Goal: Transaction & Acquisition: Download file/media

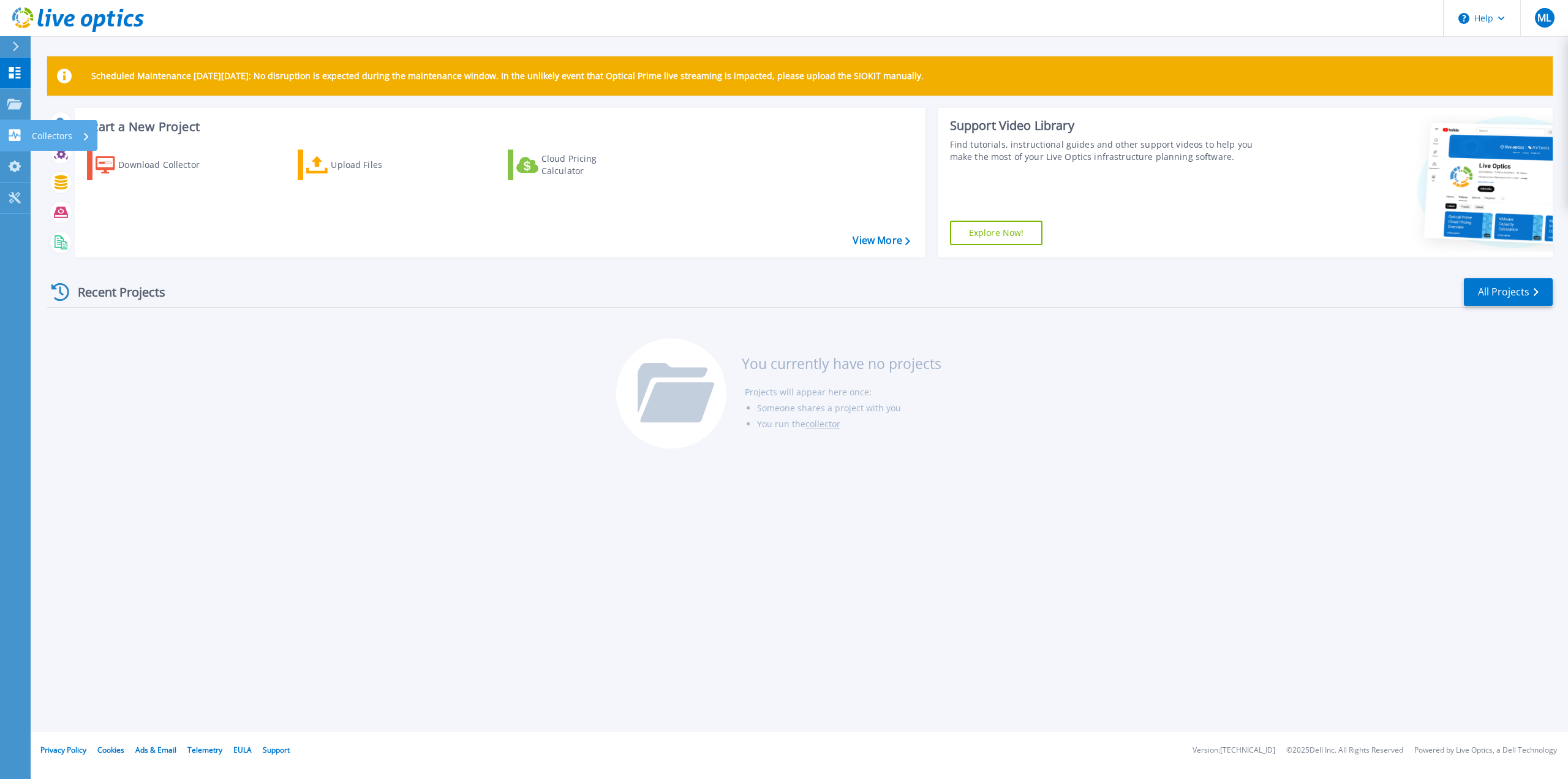
click at [10, 126] on link "Collectors Collectors" at bounding box center [15, 135] width 30 height 31
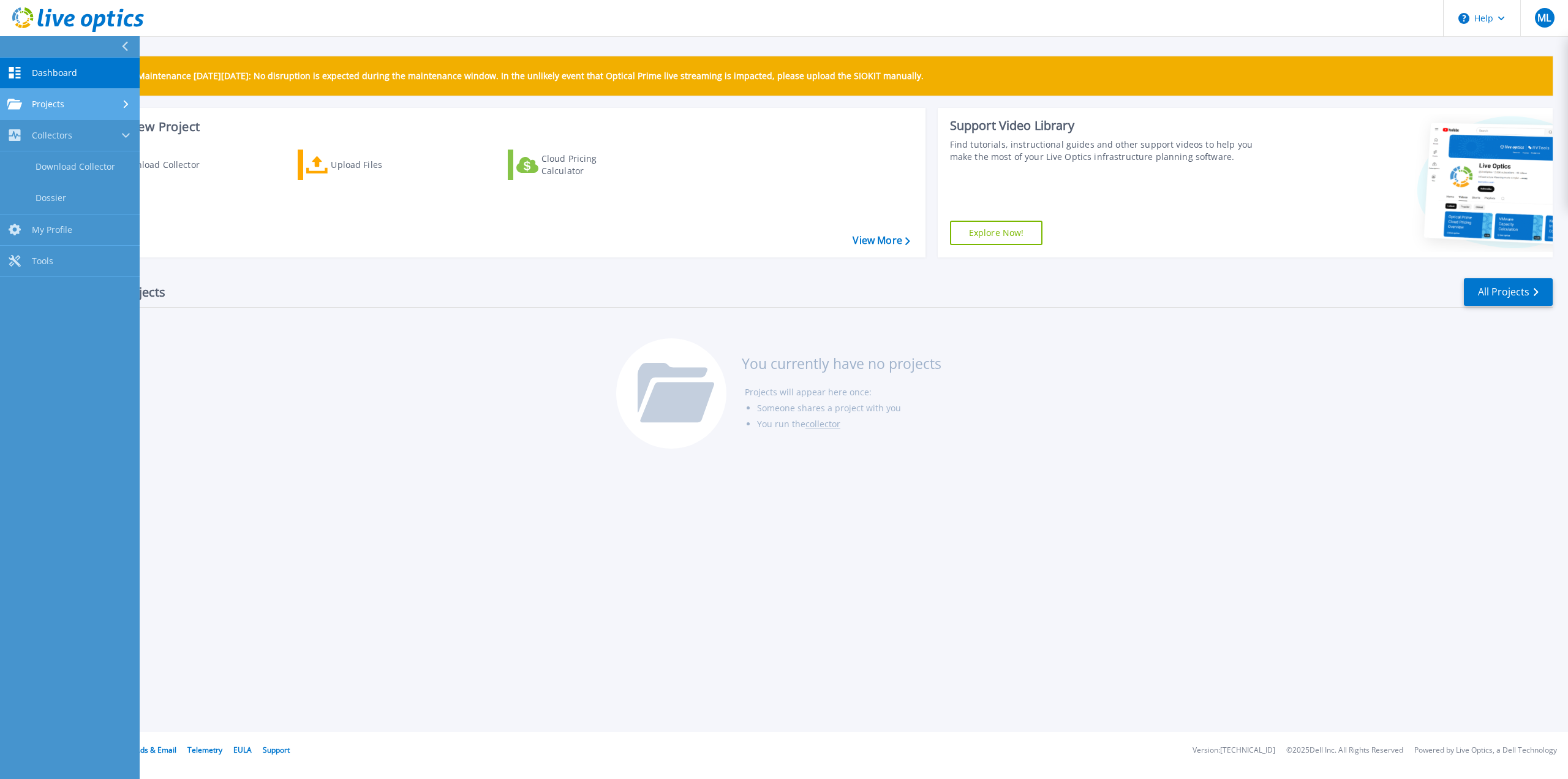
click at [52, 106] on span "Projects" at bounding box center [48, 104] width 32 height 11
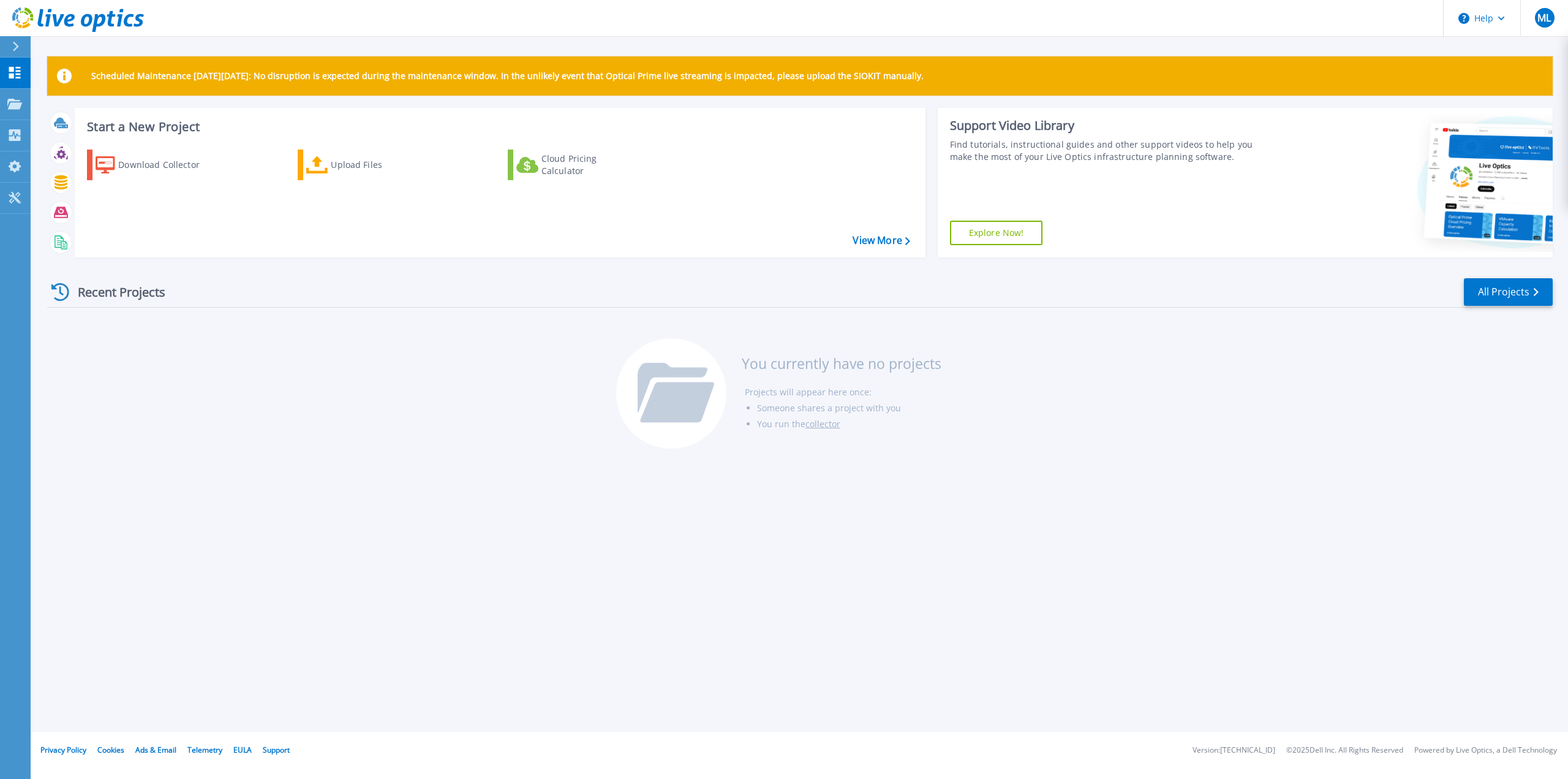
click at [284, 436] on div "Recent Projects All Projects You currently have no projects Projects will appea…" at bounding box center [800, 363] width 1505 height 193
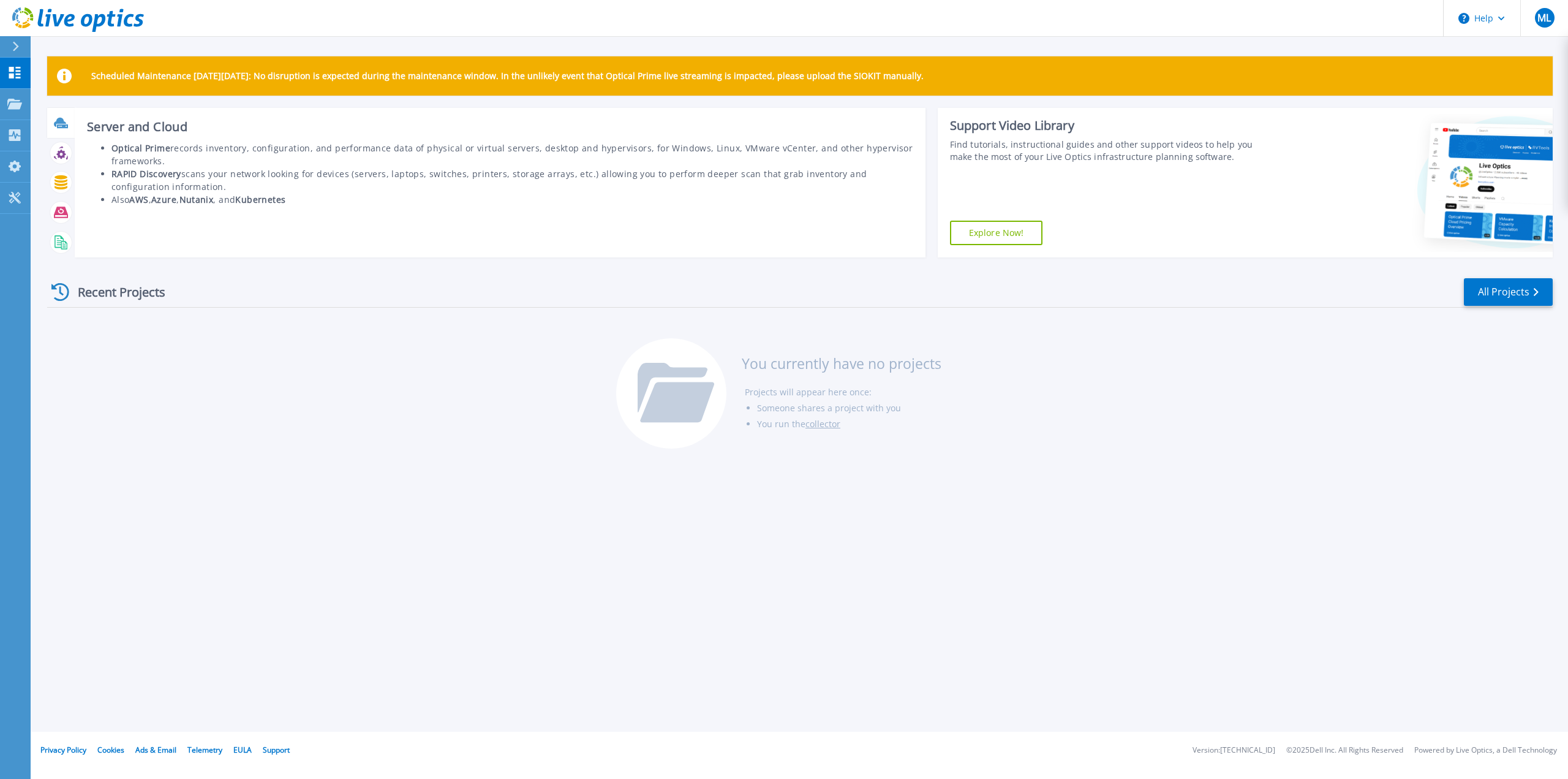
click at [64, 126] on icon at bounding box center [62, 126] width 11 height 3
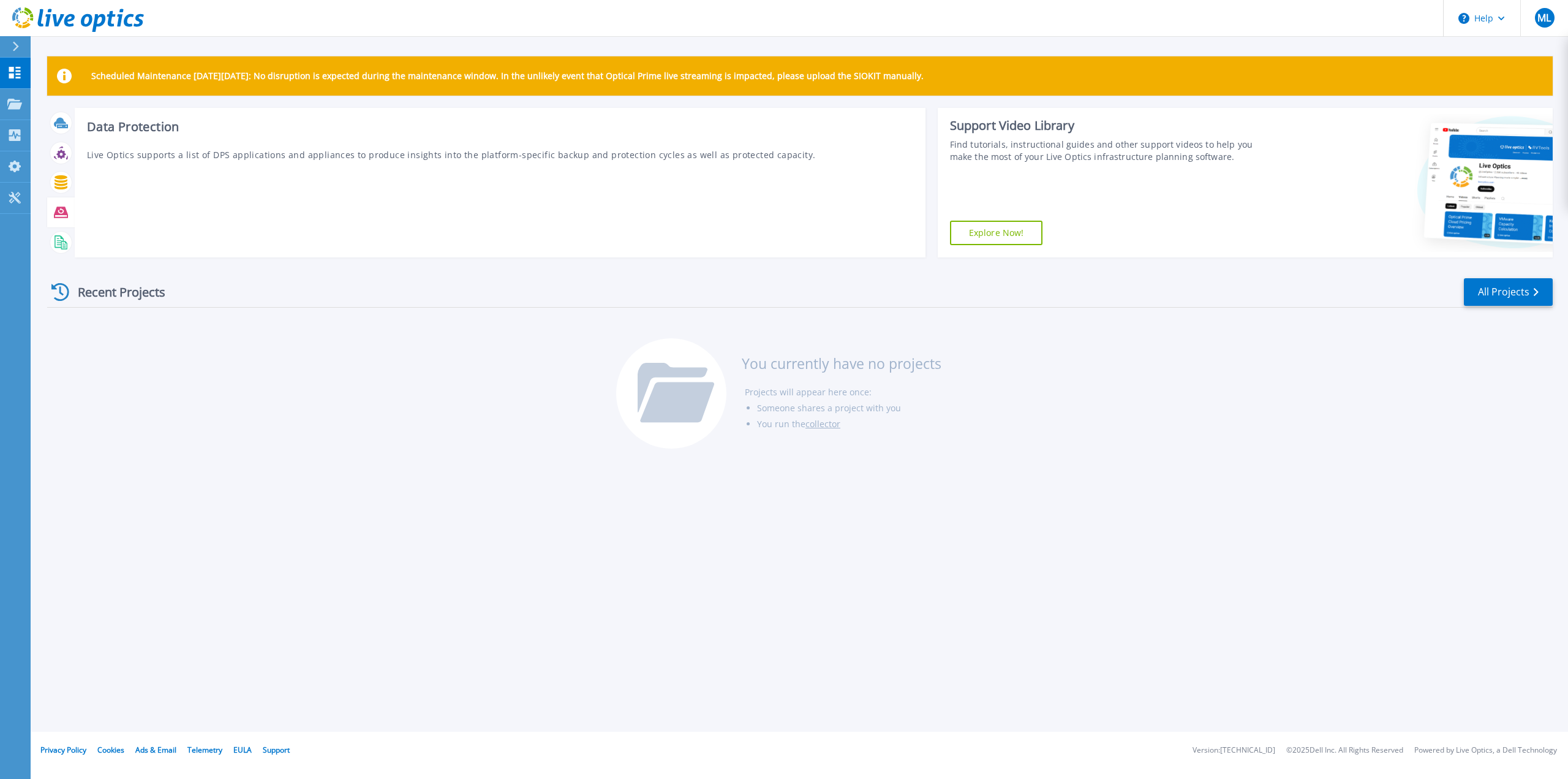
click at [62, 206] on icon at bounding box center [61, 212] width 14 height 14
click at [60, 240] on rect at bounding box center [59, 240] width 5 height 1
click at [17, 45] on icon at bounding box center [15, 46] width 6 height 10
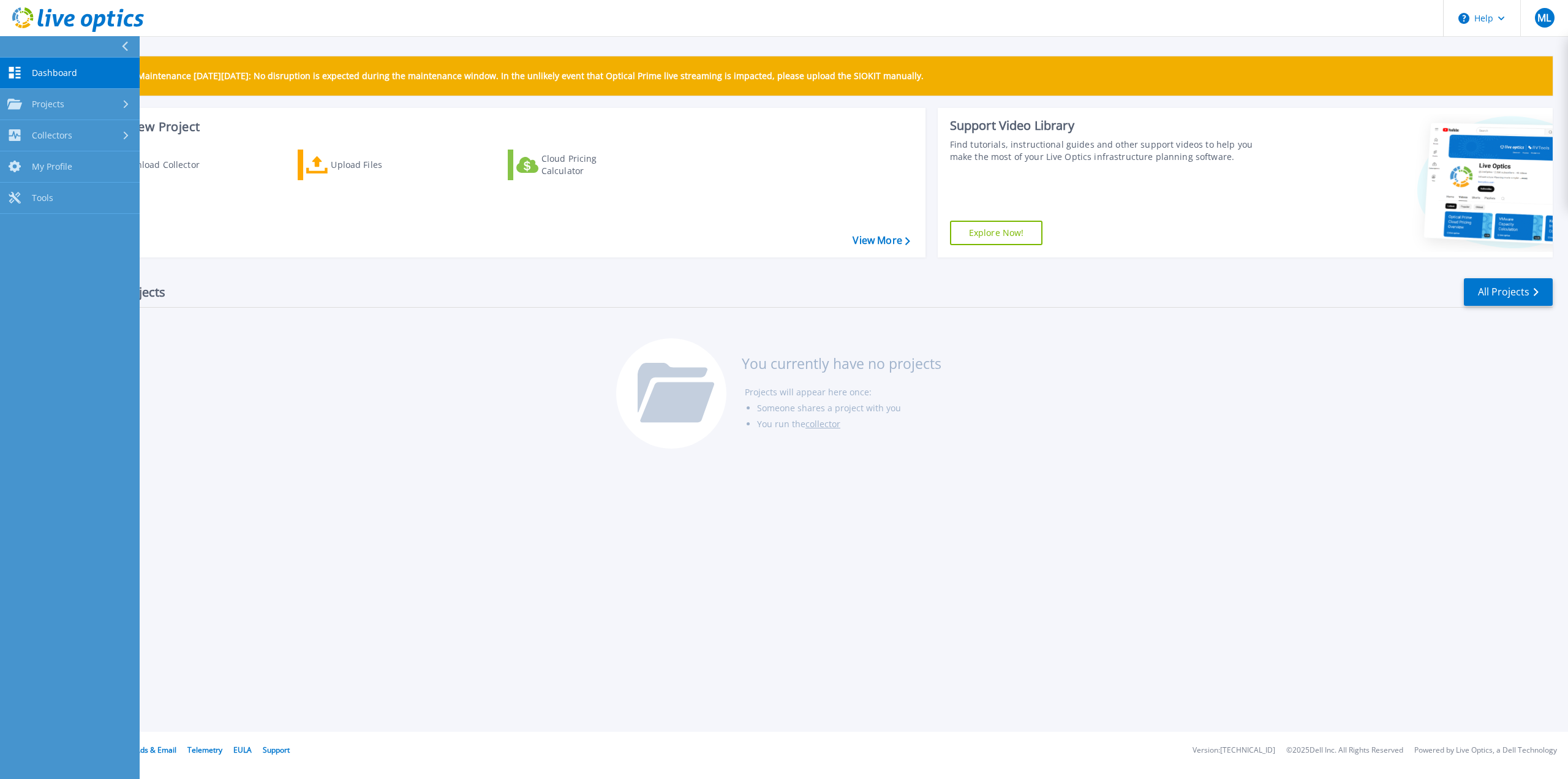
click at [46, 69] on span "Dashboard" at bounding box center [55, 73] width 46 height 11
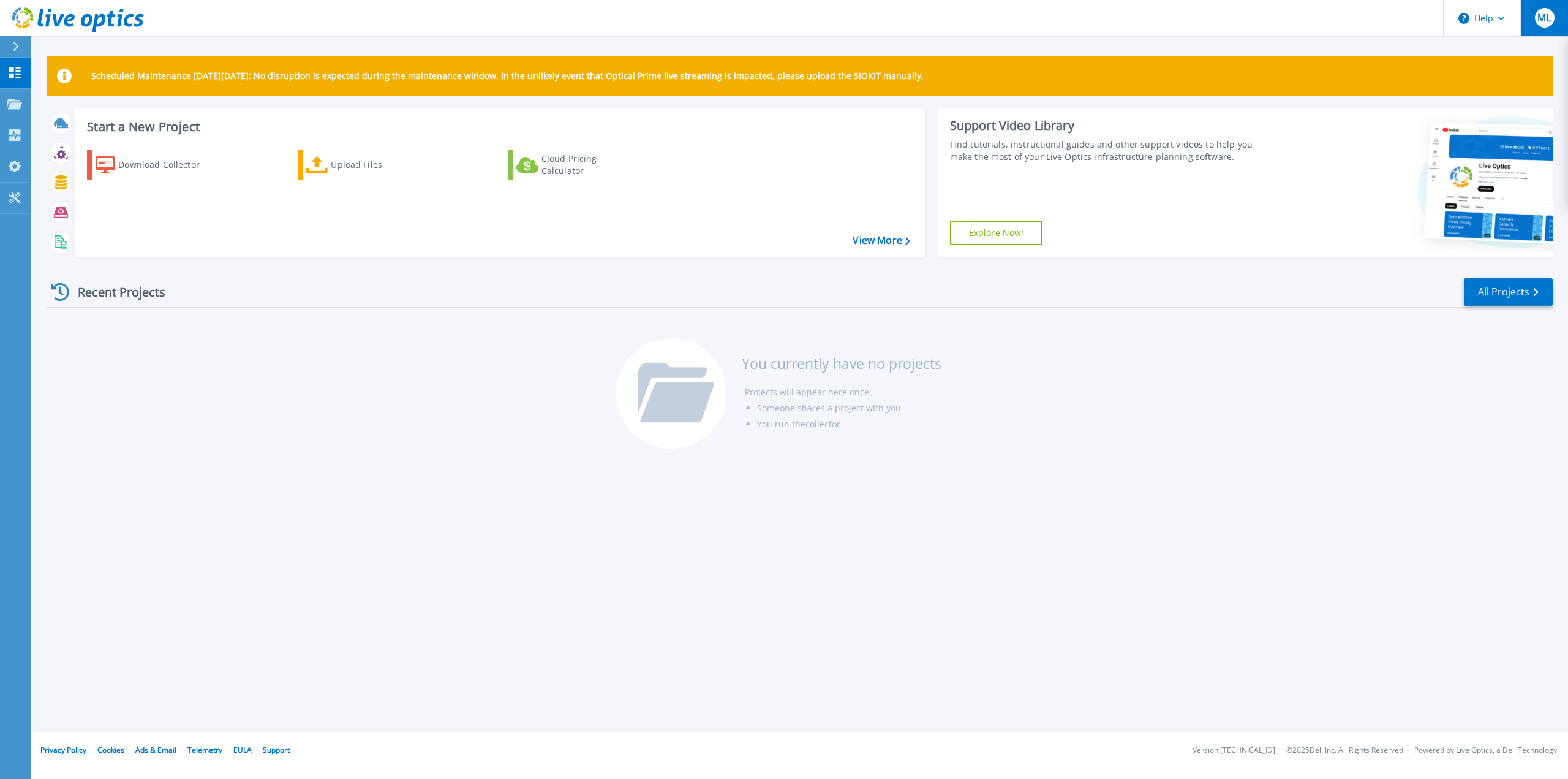
click at [1538, 20] on span "ML" at bounding box center [1544, 18] width 14 height 10
click at [1341, 356] on div "Recent Projects All Projects You currently have no projects Projects will appea…" at bounding box center [800, 363] width 1505 height 193
click at [1488, 296] on link "All Projects" at bounding box center [1508, 291] width 89 height 28
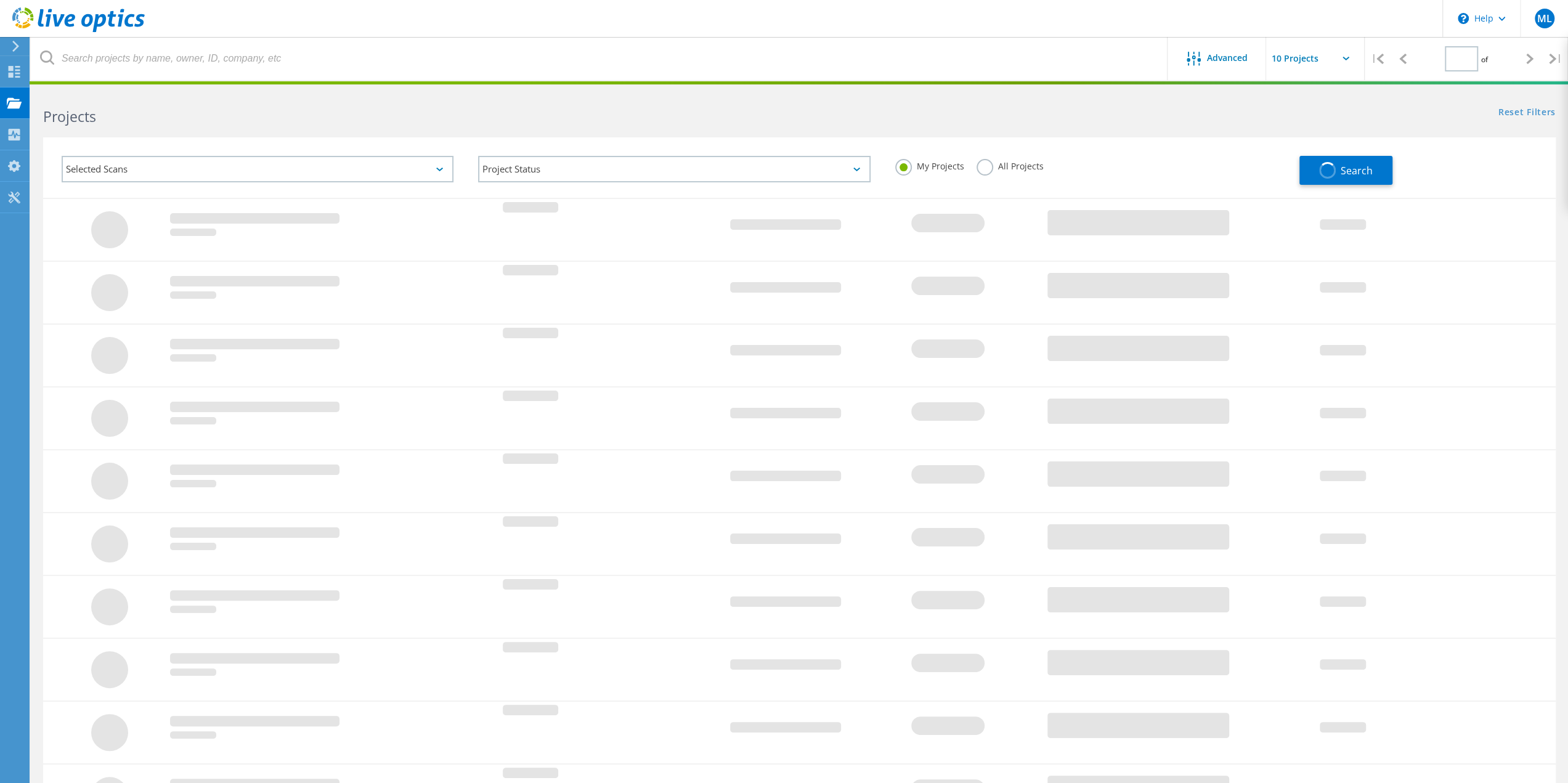
type input "1"
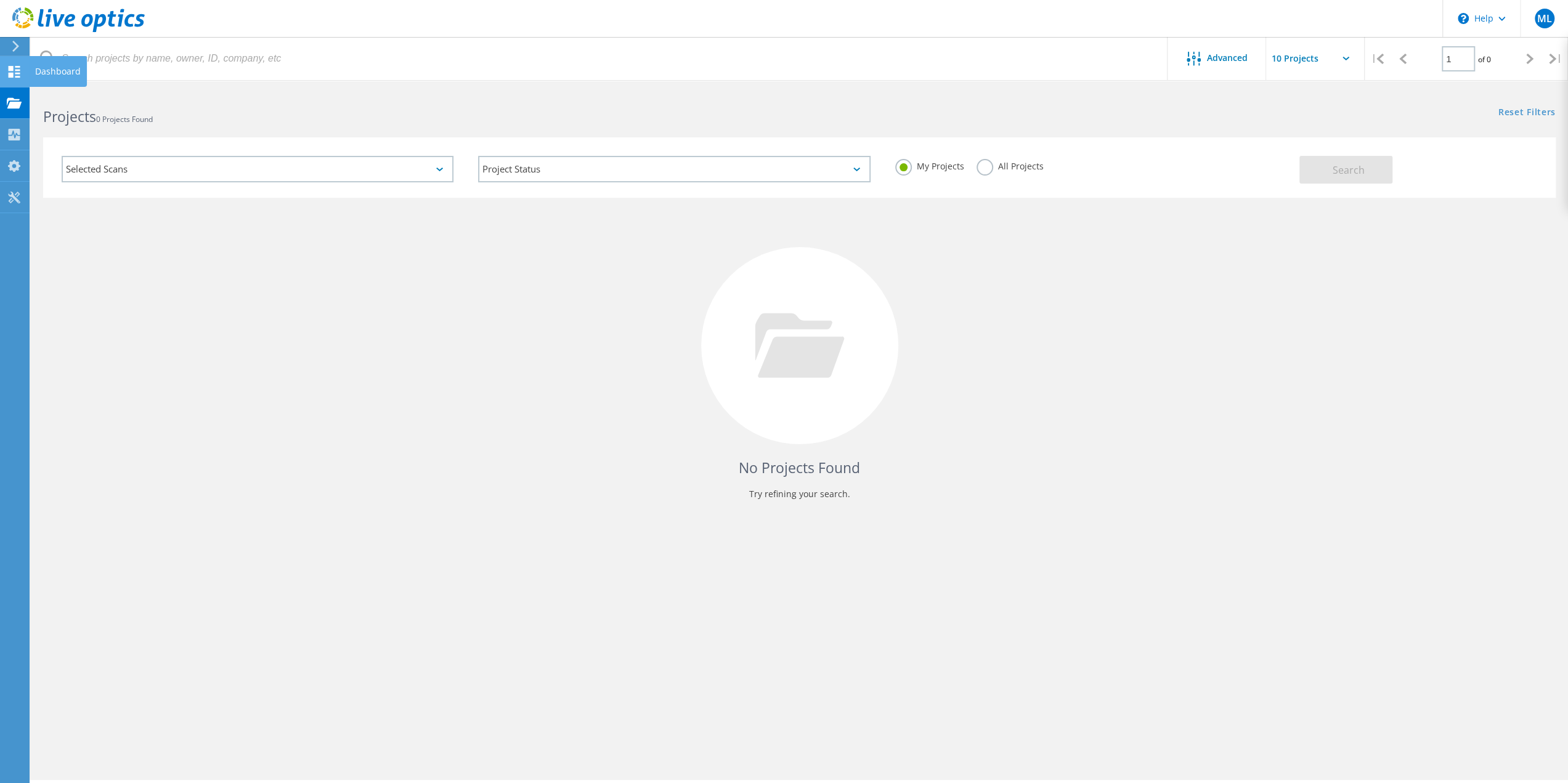
click at [17, 66] on use at bounding box center [14, 72] width 12 height 12
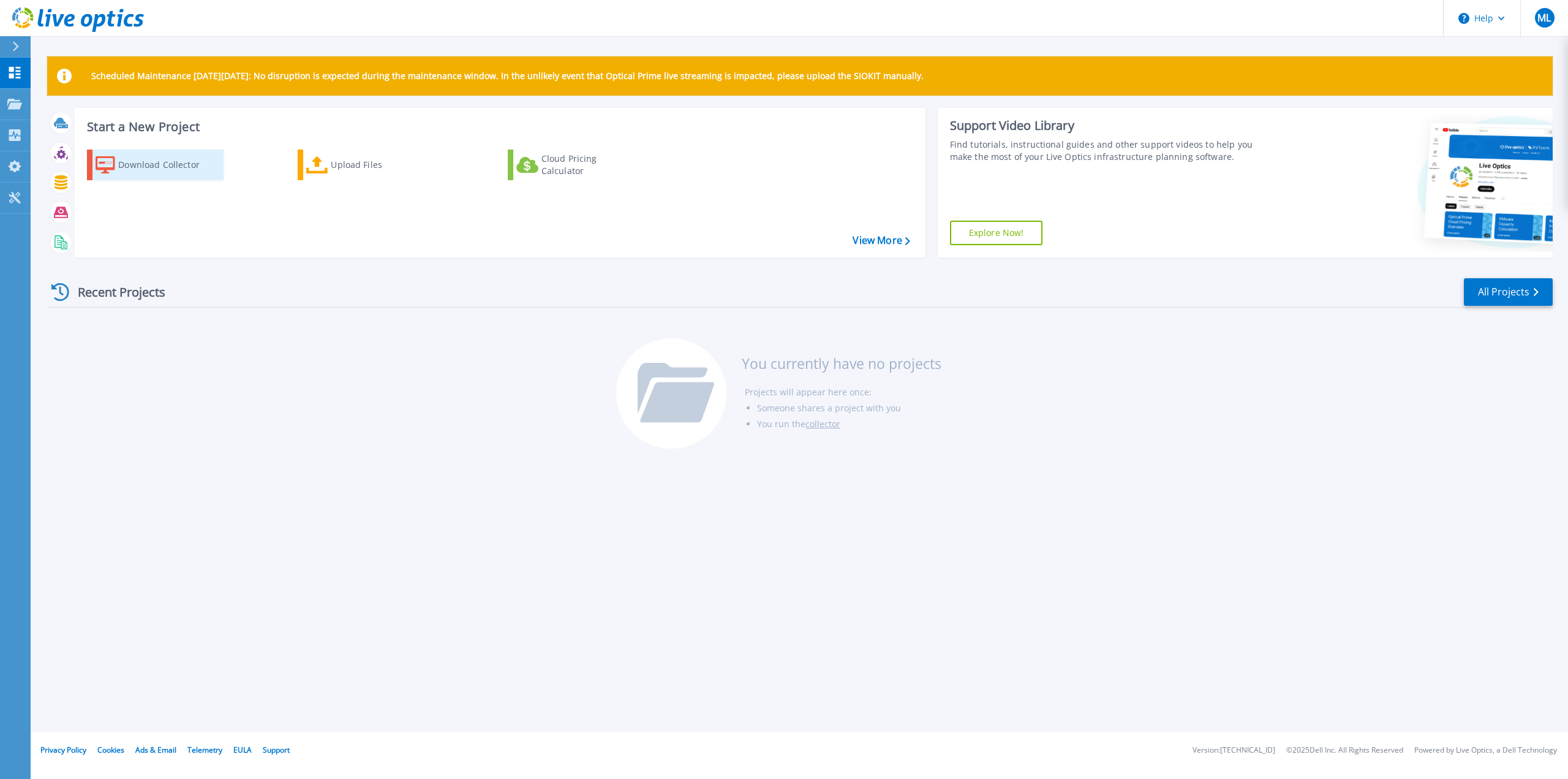
click at [152, 161] on div "Download Collector" at bounding box center [167, 165] width 98 height 25
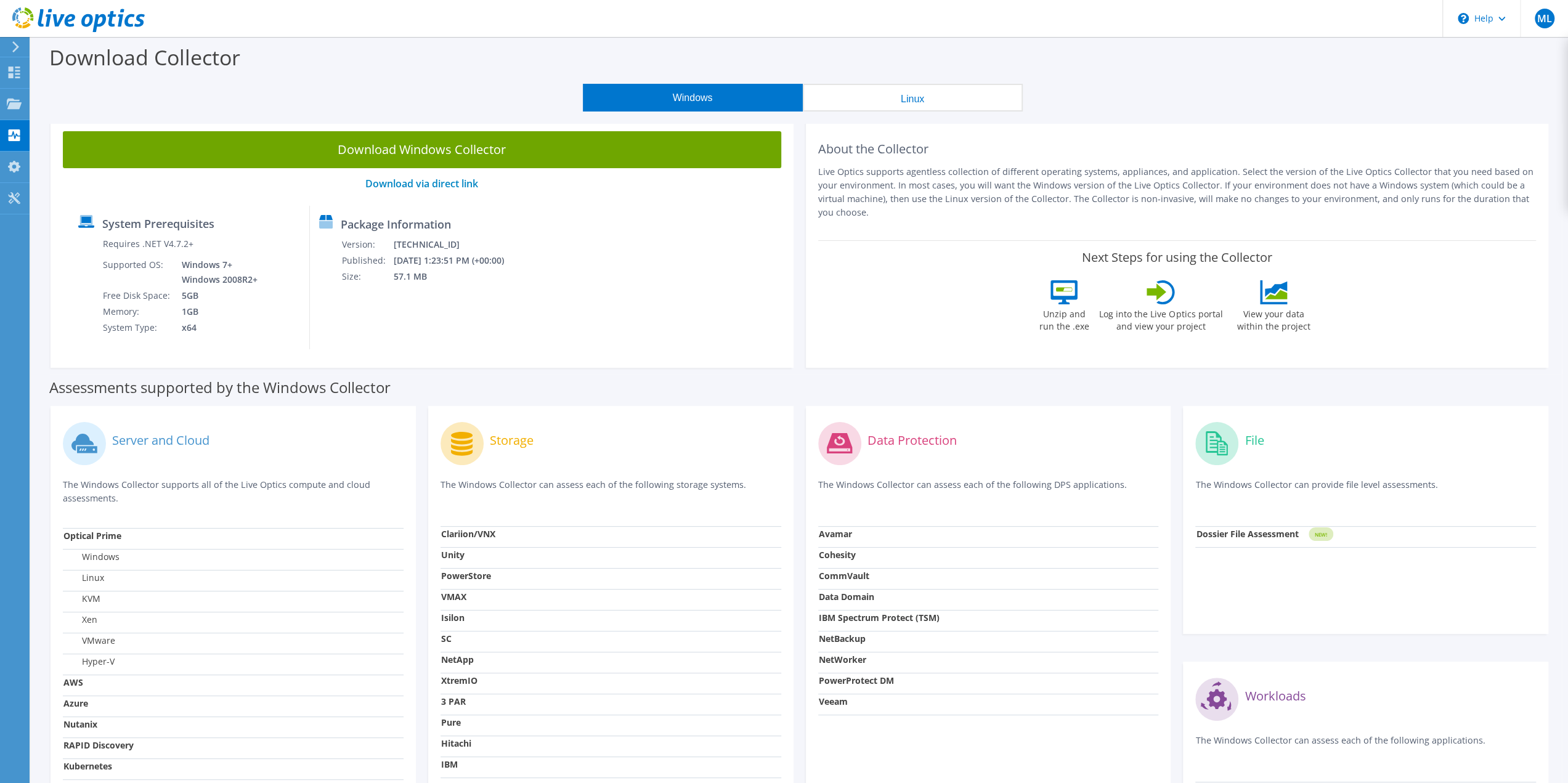
scroll to position [169, 0]
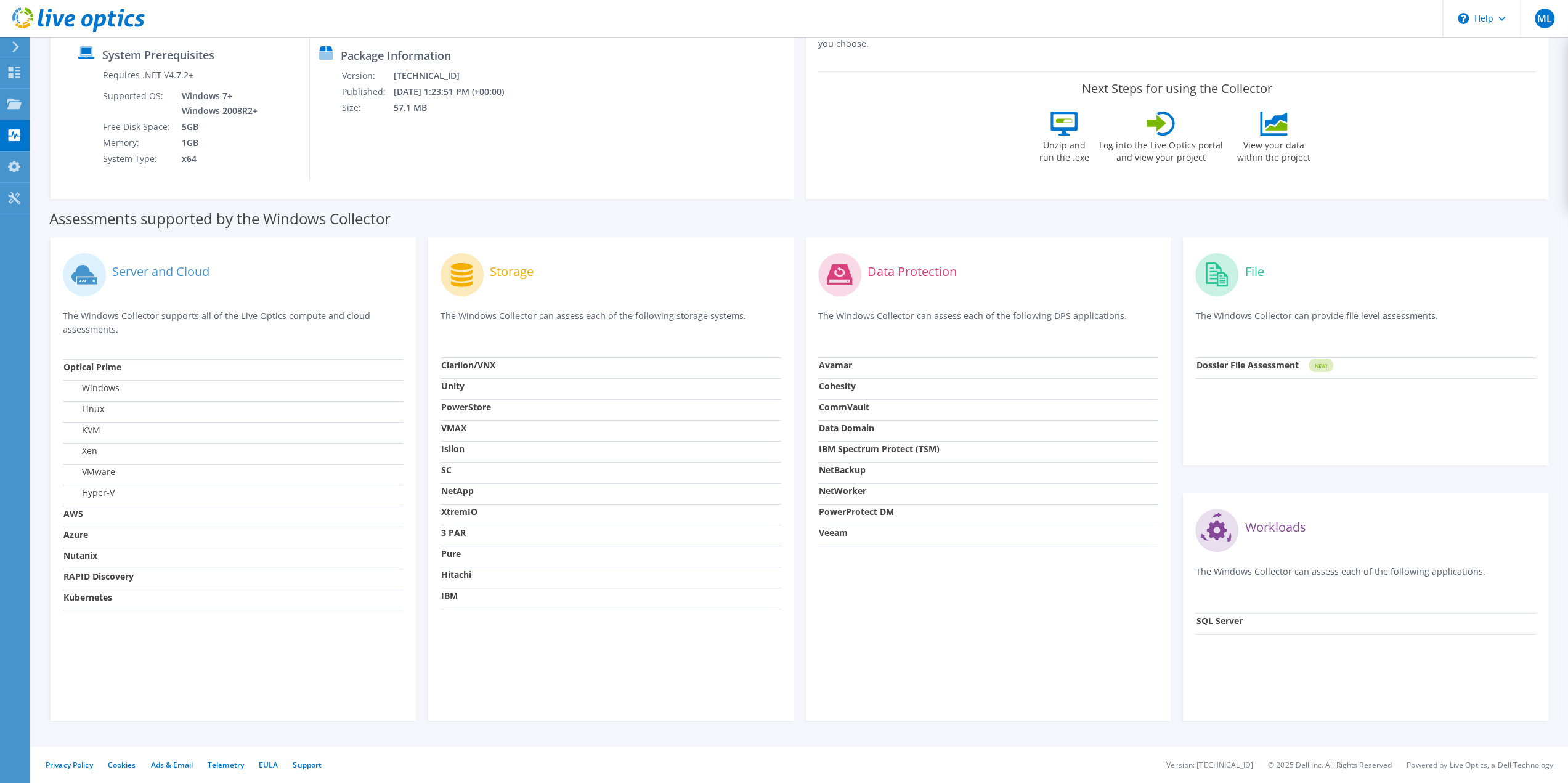
click at [843, 274] on icon at bounding box center [839, 274] width 25 height 20
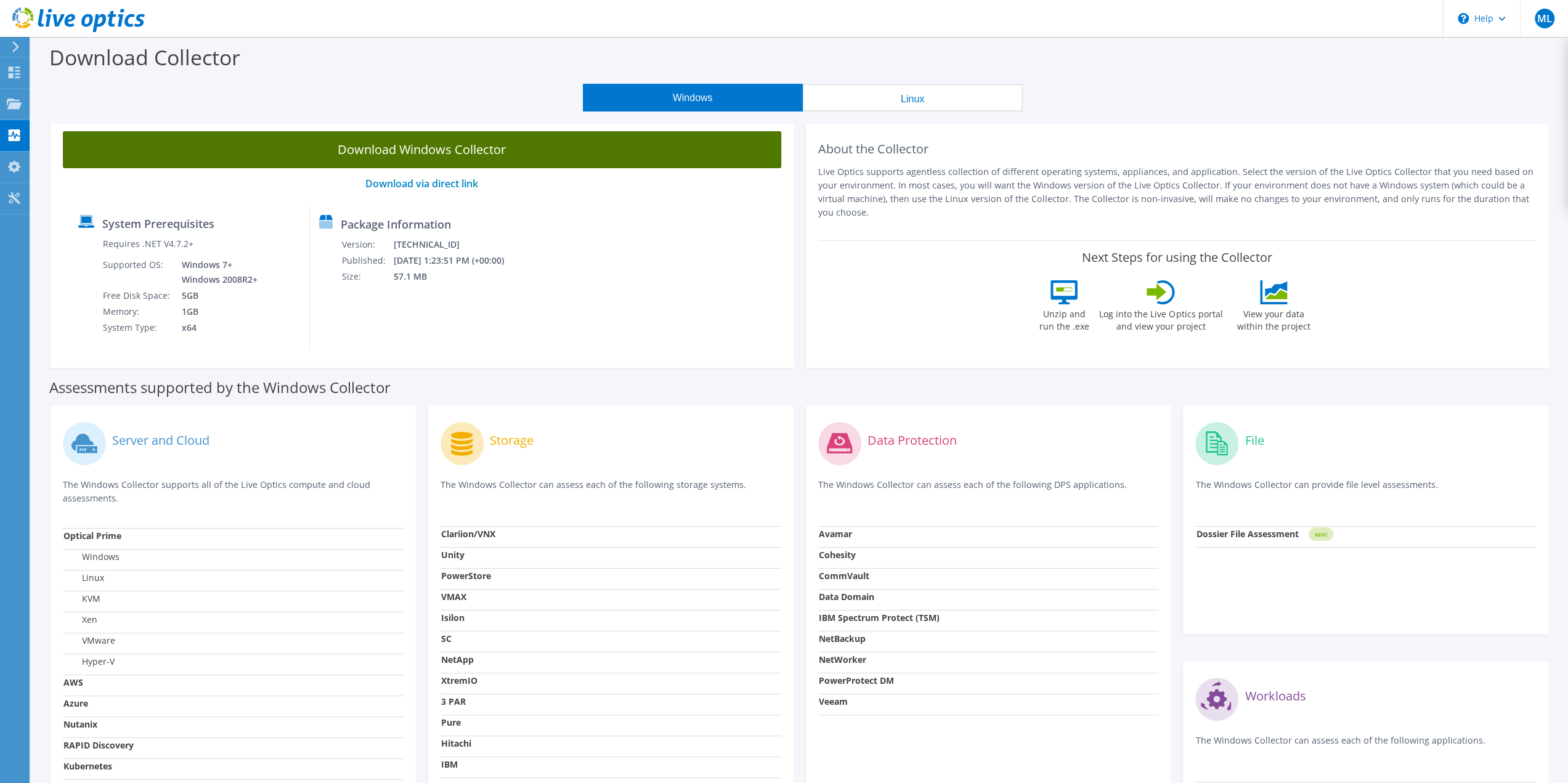
click at [472, 147] on link "Download Windows Collector" at bounding box center [422, 149] width 719 height 37
